Goal: Information Seeking & Learning: Find specific fact

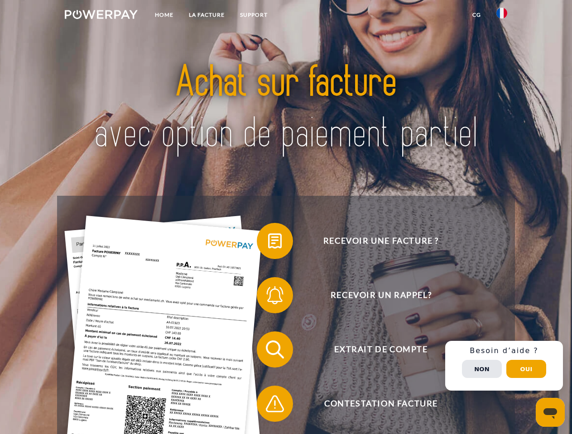
click at [101, 16] on img at bounding box center [101, 14] width 73 height 9
click at [501, 16] on img at bounding box center [501, 13] width 11 height 11
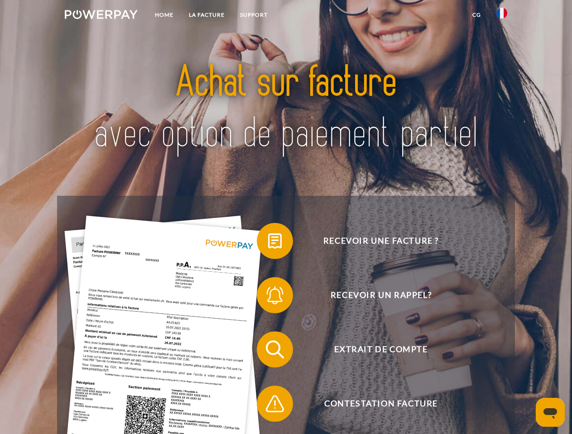
click at [476, 15] on link "CG" at bounding box center [476, 15] width 24 height 16
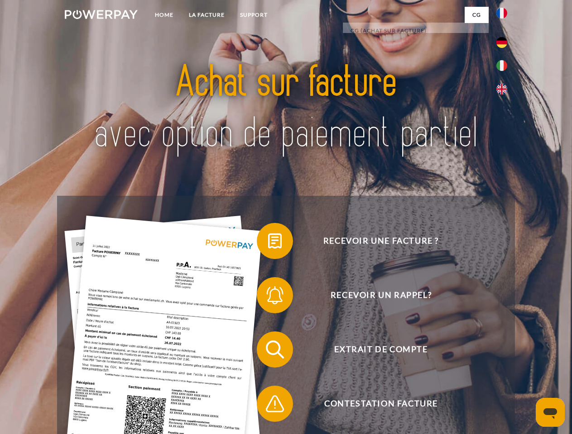
click at [268, 243] on span at bounding box center [260, 241] width 45 height 45
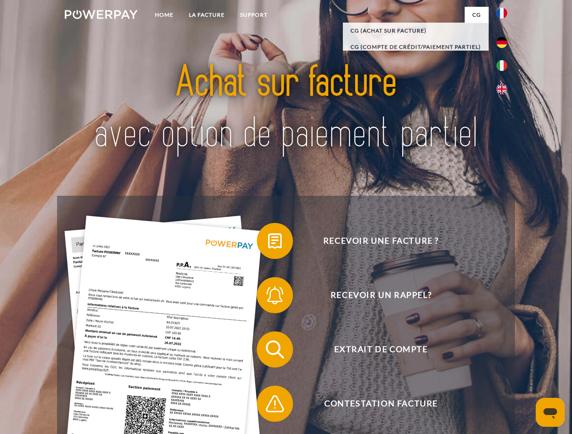
click at [268, 297] on span at bounding box center [260, 295] width 45 height 45
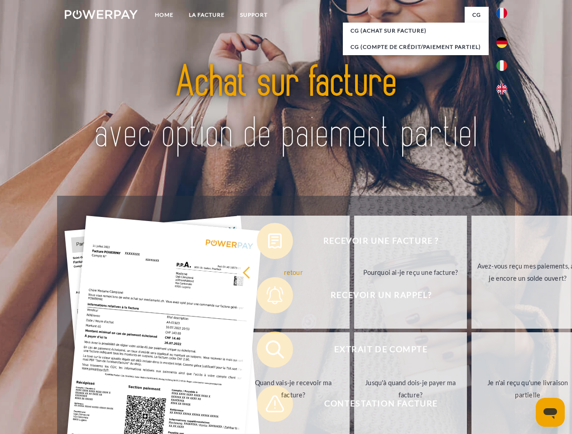
click at [354, 352] on link "Jusqu'à quand dois-je payer ma facture?" at bounding box center [410, 389] width 113 height 113
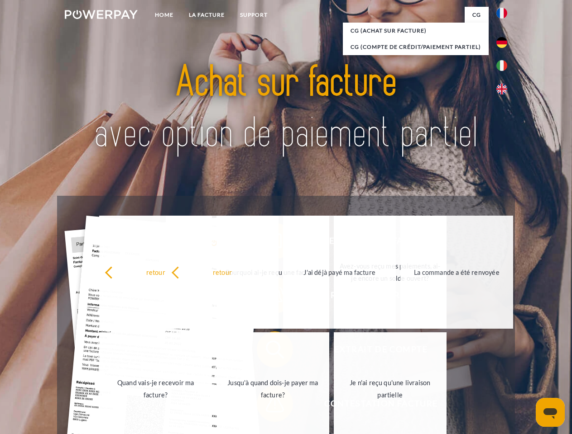
click at [334, 406] on link "Je n'ai reçu qu'une livraison partielle" at bounding box center [390, 389] width 113 height 113
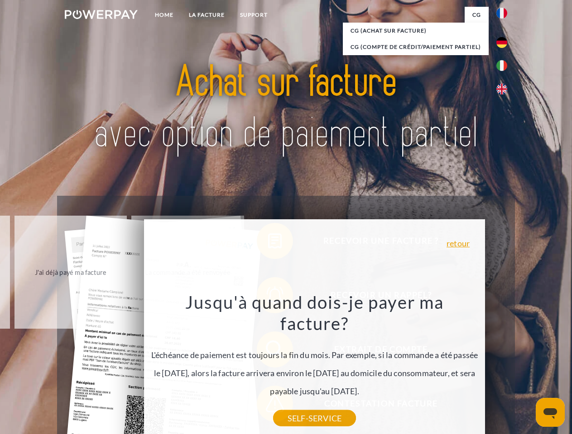
click at [504, 366] on div "Recevoir une facture ? Recevoir un rappel? Extrait de compte retour" at bounding box center [285, 377] width 457 height 362
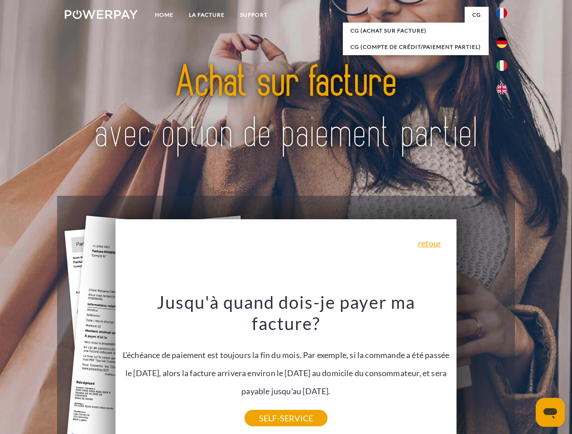
click at [481, 368] on span "Extrait de compte" at bounding box center [381, 350] width 222 height 36
click at [526, 369] on header "Home LA FACTURE Support" at bounding box center [286, 312] width 572 height 625
